Goal: Task Accomplishment & Management: Manage account settings

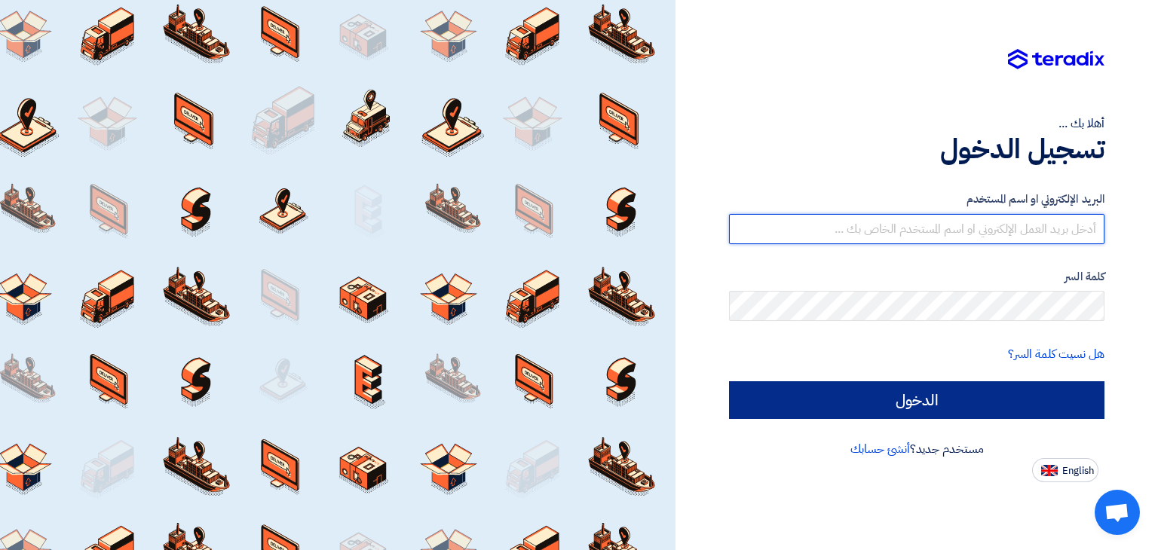
type input "sales@almokahalco.com"
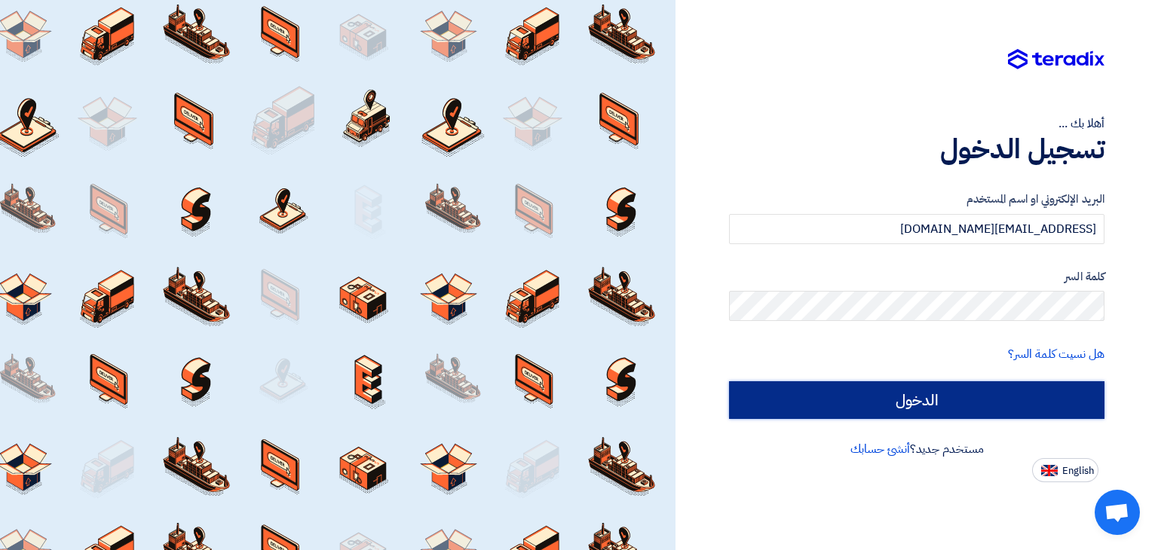
click at [956, 396] on input "الدخول" at bounding box center [916, 401] width 375 height 38
type input "Sign in"
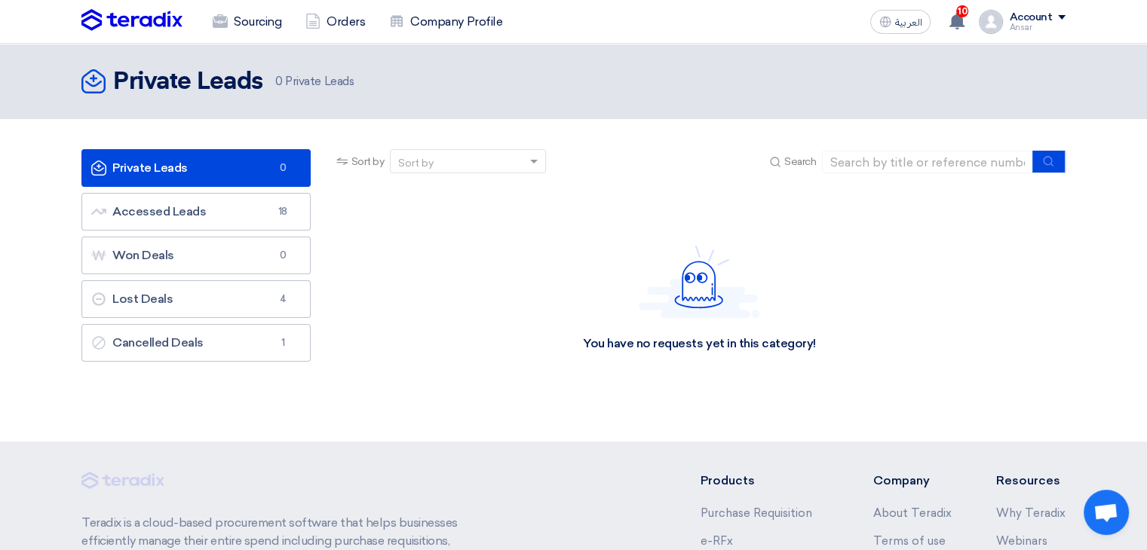
click at [1059, 14] on div "Account" at bounding box center [1037, 17] width 57 height 13
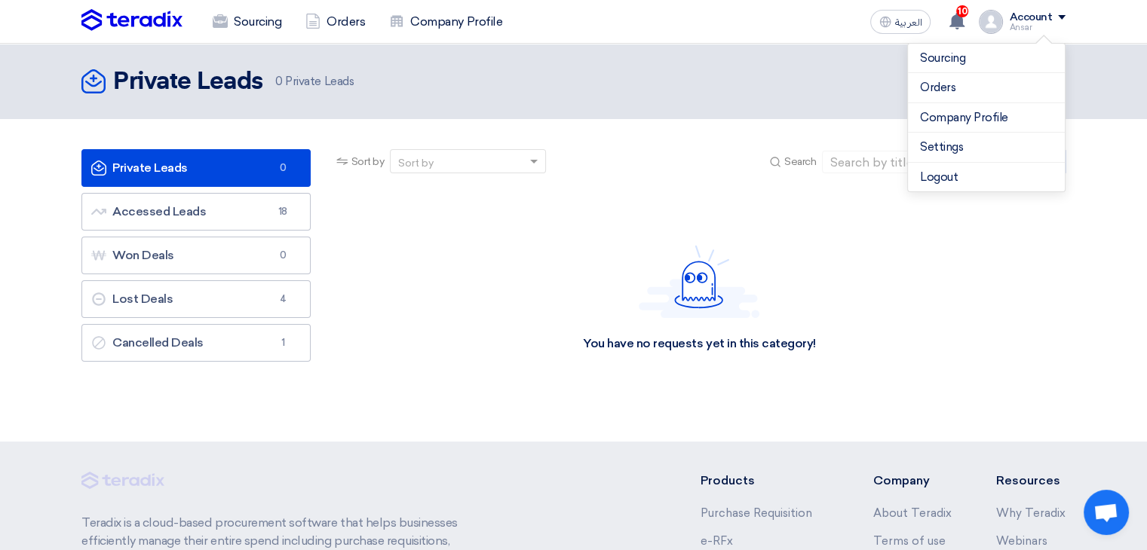
click at [1068, 240] on div "You have no requests yet in this category!" at bounding box center [699, 298] width 755 height 226
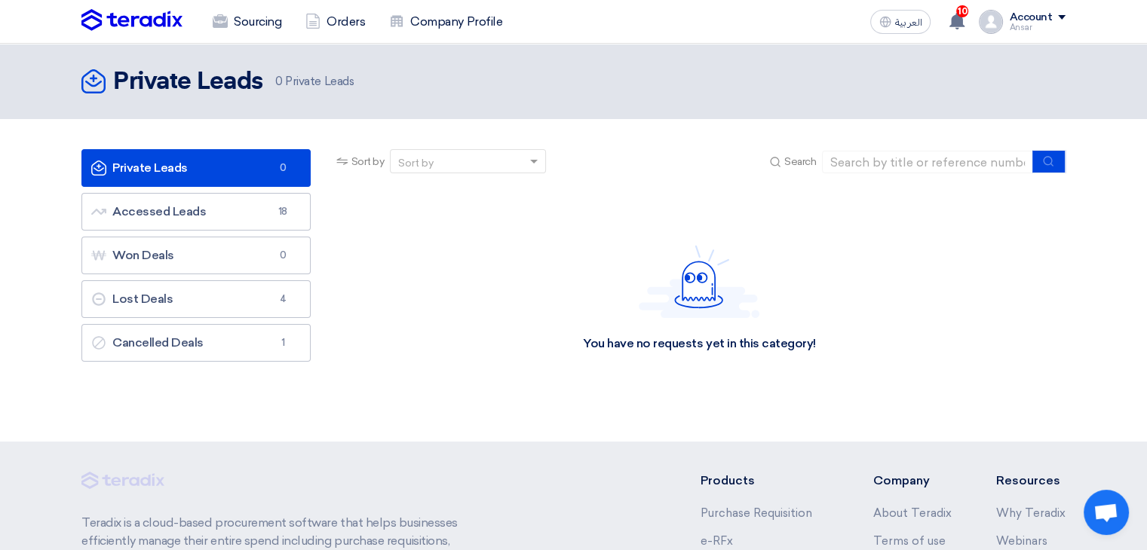
click at [1061, 16] on span at bounding box center [1062, 17] width 8 height 5
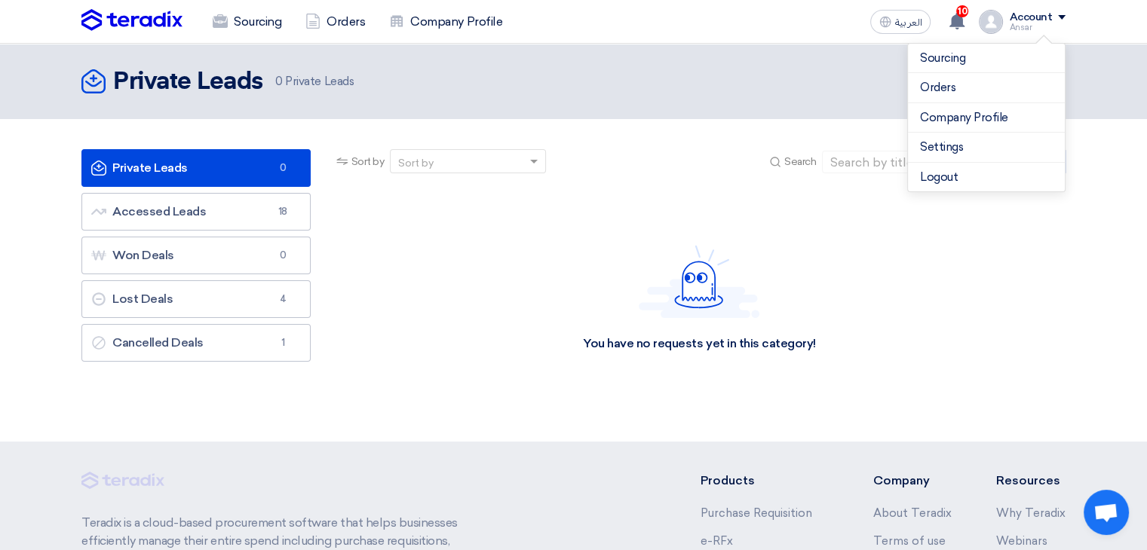
click at [1105, 50] on header "Private Leads Private Leads 0 Private Leads" at bounding box center [573, 81] width 1147 height 75
